Goal: Task Accomplishment & Management: Complete application form

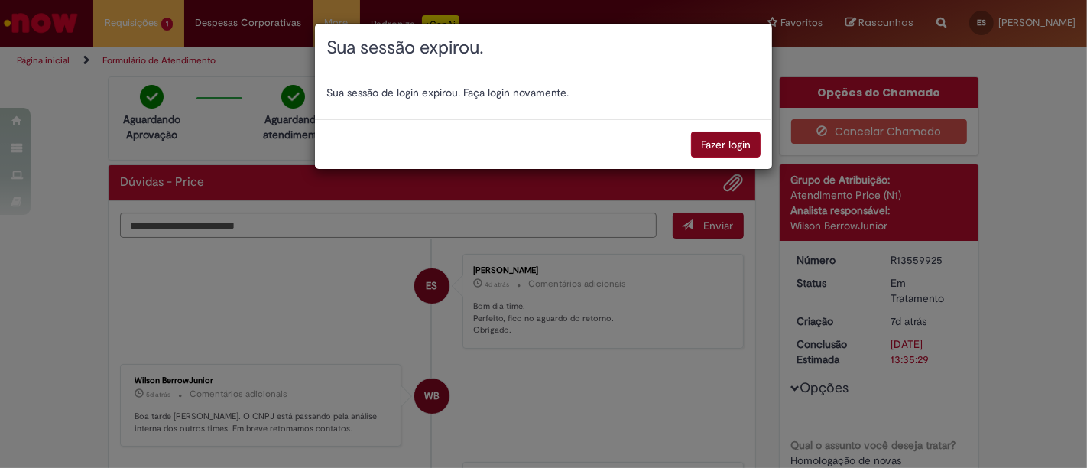
click at [719, 150] on button "Fazer login" at bounding box center [726, 144] width 70 height 26
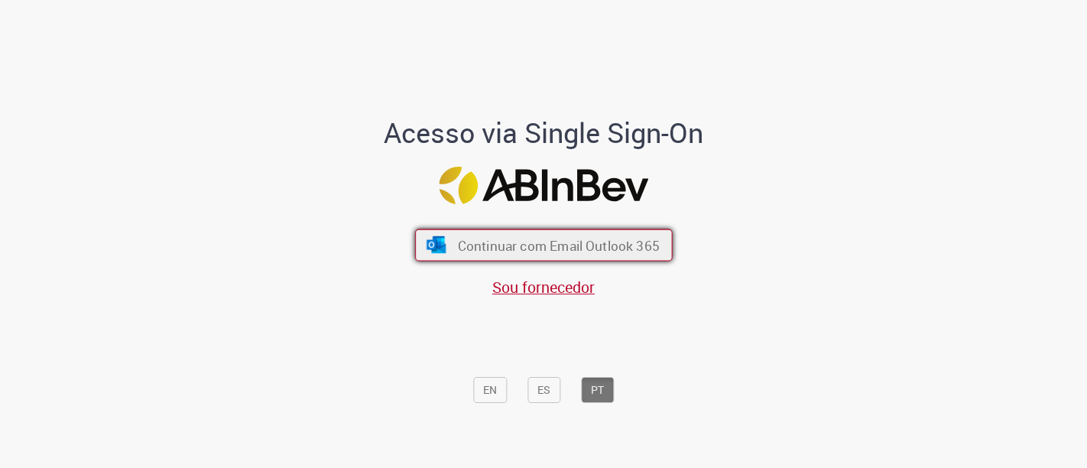
click at [530, 248] on span "Continuar com Email Outlook 365" at bounding box center [558, 245] width 202 height 18
